Goal: Obtain resource: Download file/media

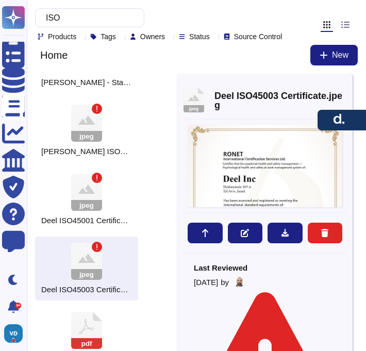
scroll to position [17, 0]
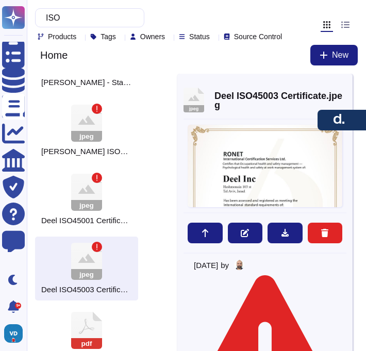
drag, startPoint x: 341, startPoint y: 90, endPoint x: 291, endPoint y: 80, distance: 51.0
click at [341, 90] on div "jpeg [PERSON_NAME] ISO45003 Certificate.jpeg Last Reviewed [DATE] by Owner [PER…" at bounding box center [264, 219] width 175 height 290
click at [87, 20] on input "ISO" at bounding box center [87, 18] width 93 height 18
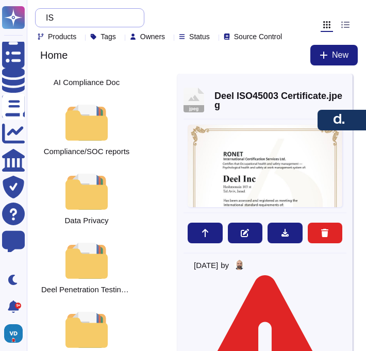
type input "I"
click at [347, 85] on icon at bounding box center [347, 85] width 0 height 0
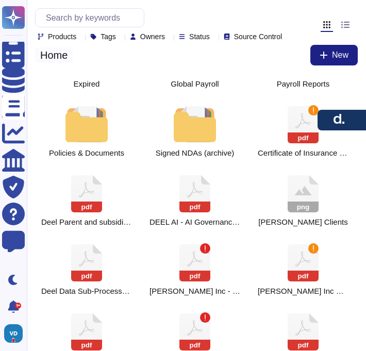
click at [50, 63] on span "Home" at bounding box center [54, 54] width 38 height 15
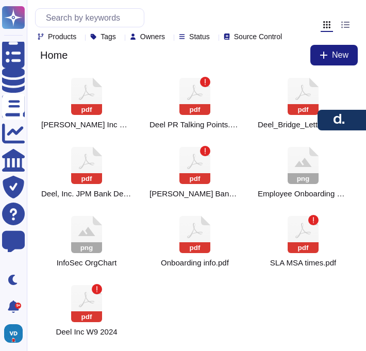
scroll to position [427, 0]
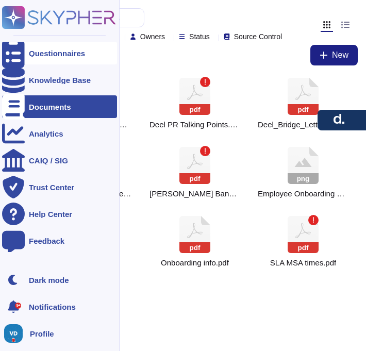
click at [35, 61] on div "Questionnaires" at bounding box center [59, 53] width 115 height 23
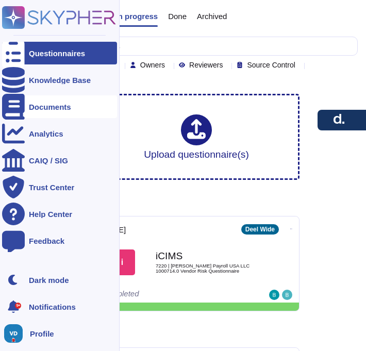
click at [52, 113] on div "Documents" at bounding box center [59, 106] width 115 height 23
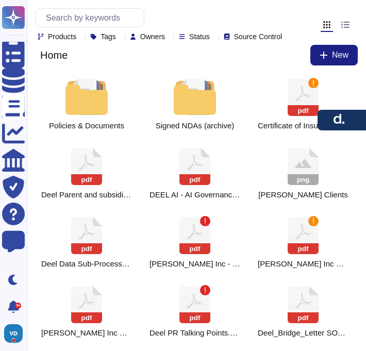
scroll to position [207, 0]
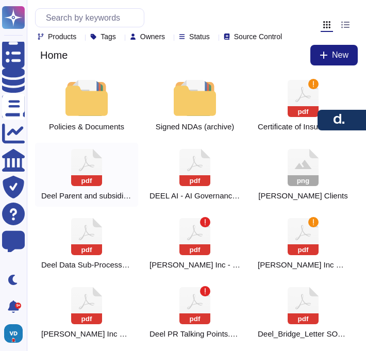
click at [88, 171] on icon at bounding box center [86, 163] width 15 height 15
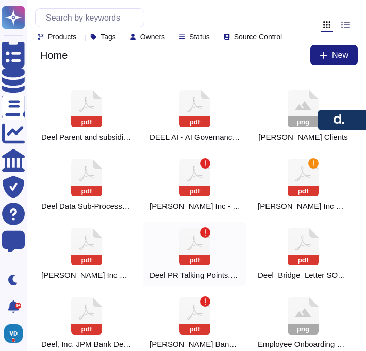
scroll to position [259, 0]
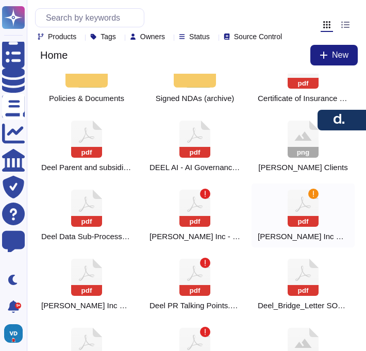
click at [313, 227] on rect at bounding box center [303, 221] width 31 height 11
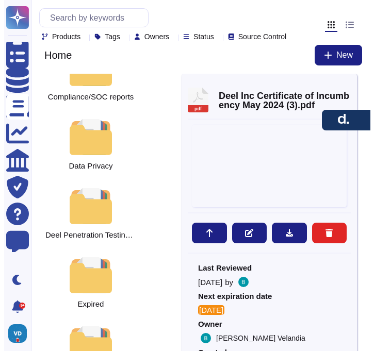
scroll to position [511, 0]
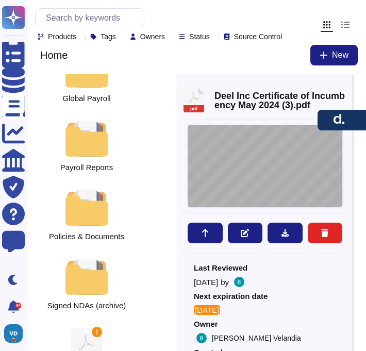
click at [270, 189] on div "4145 - 1437 - 0895.1 [PERSON_NAME] , INC. CERTIFICATE OF INCUMBENCY [DATE] THE …" at bounding box center [265, 166] width 155 height 83
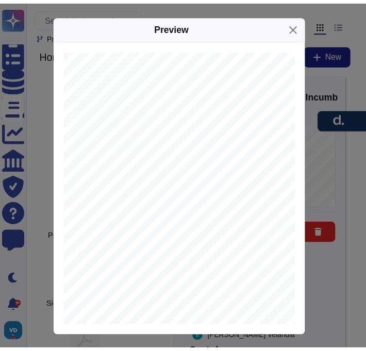
scroll to position [102, 55]
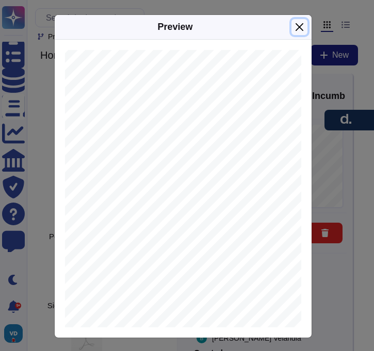
click at [299, 23] on button "Close" at bounding box center [299, 27] width 16 height 16
